Goal: Information Seeking & Learning: Learn about a topic

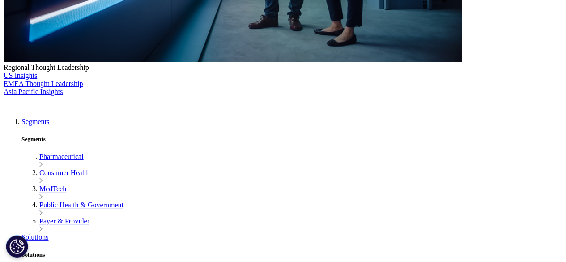
scroll to position [376, 0]
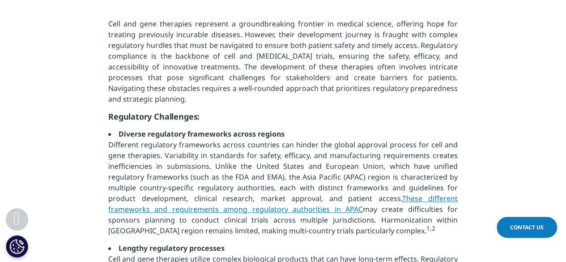
click at [347, 155] on p "Different regulatory frameworks across countries can hinder the global approval…" at bounding box center [282, 190] width 349 height 103
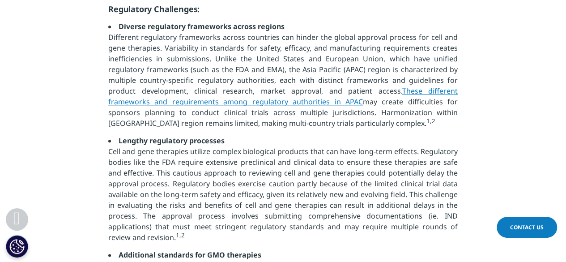
scroll to position [501, 0]
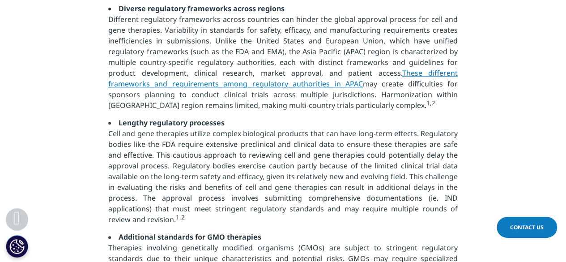
click at [370, 106] on p "Different regulatory frameworks across countries can hinder the global approval…" at bounding box center [282, 65] width 349 height 103
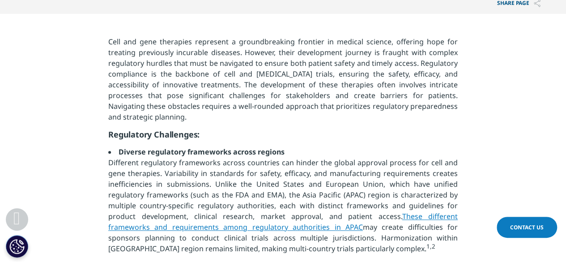
scroll to position [394, 0]
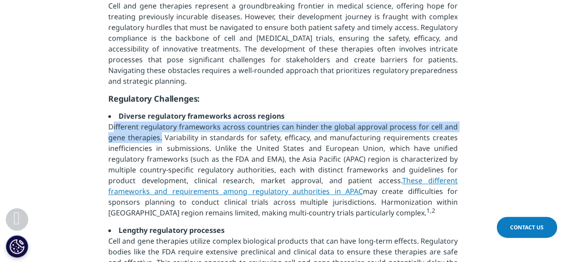
drag, startPoint x: 109, startPoint y: 125, endPoint x: 160, endPoint y: 140, distance: 53.1
click at [160, 140] on p "Different regulatory frameworks across countries can hinder the global approval…" at bounding box center [282, 172] width 349 height 103
copy p "Different regulatory frameworks across countries can hinder the global approval…"
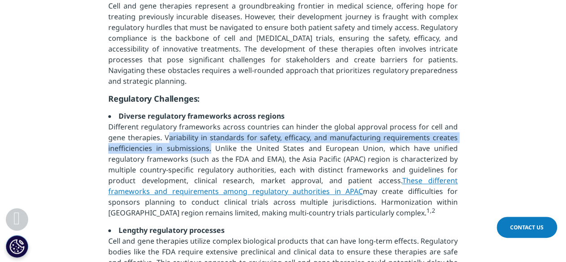
drag, startPoint x: 208, startPoint y: 150, endPoint x: 164, endPoint y: 139, distance: 45.4
click at [164, 139] on p "Different regulatory frameworks across countries can hinder the global approval…" at bounding box center [282, 172] width 349 height 103
copy p "Variability in standards for safety, efficacy, and manufacturing requirements c…"
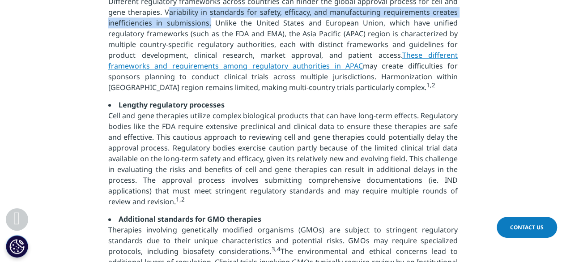
scroll to position [537, 0]
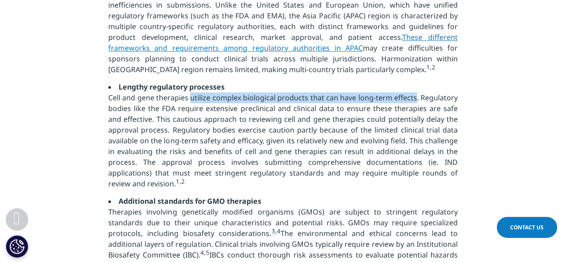
drag, startPoint x: 191, startPoint y: 102, endPoint x: 417, endPoint y: 98, distance: 226.4
click at [417, 98] on p "Cell and gene therapies utilize complex biological products that can have long-…" at bounding box center [282, 143] width 349 height 103
copy p "utilize complex biological products that can have long-term effects"
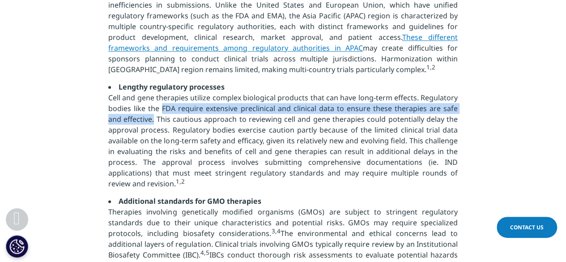
drag, startPoint x: 159, startPoint y: 112, endPoint x: 140, endPoint y: 125, distance: 23.6
click at [140, 125] on p "Cell and gene therapies utilize complex biological products that can have long-…" at bounding box center [282, 143] width 349 height 103
copy p "FDA require extensive preclinical and clinical data to ensure these therapies a…"
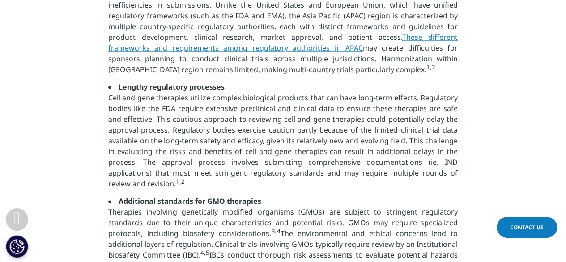
click at [277, 175] on p "Cell and gene therapies utilize complex biological products that can have long-…" at bounding box center [282, 143] width 349 height 103
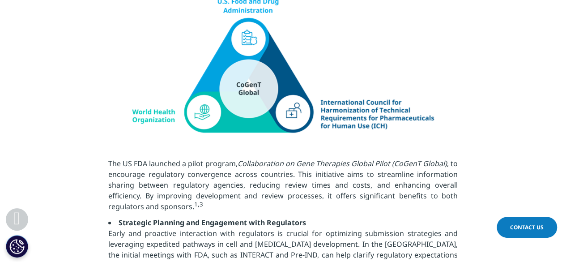
scroll to position [1557, 0]
